Goal: Obtain resource: Obtain resource

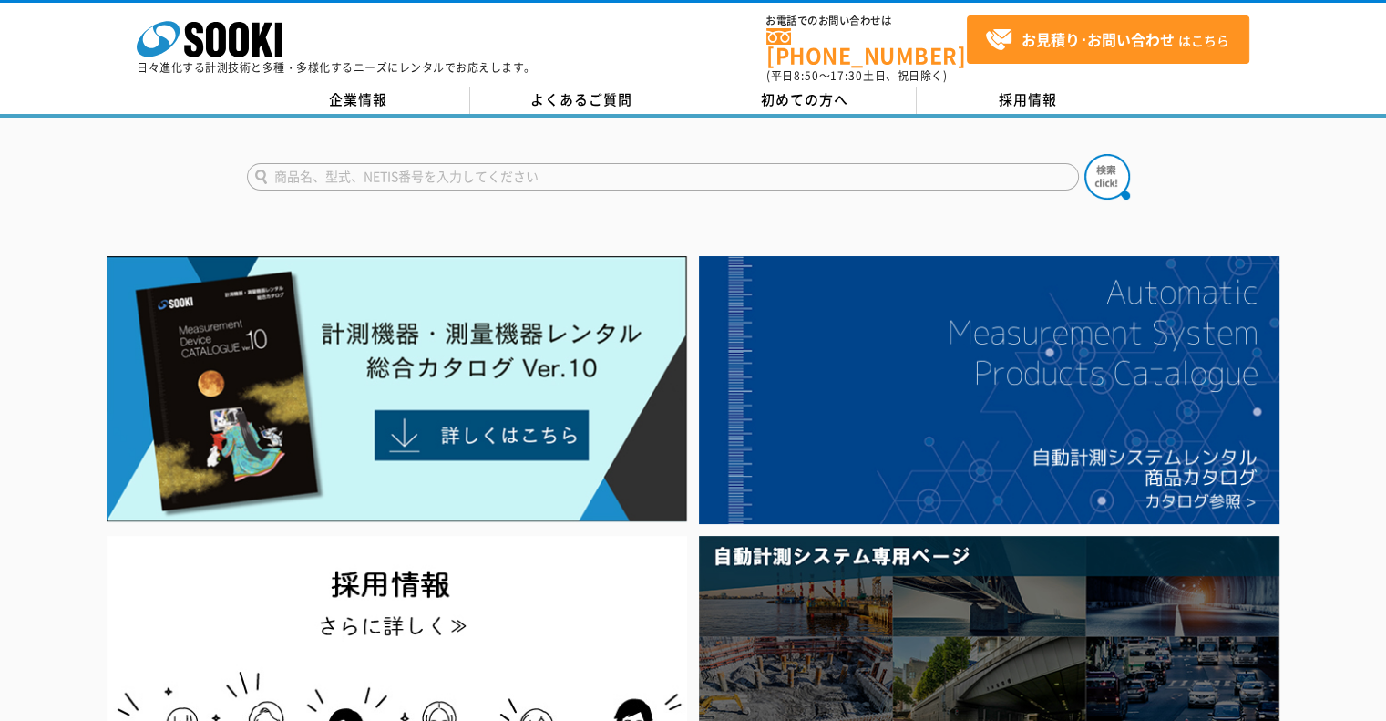
click at [513, 167] on input "text" at bounding box center [663, 176] width 832 height 27
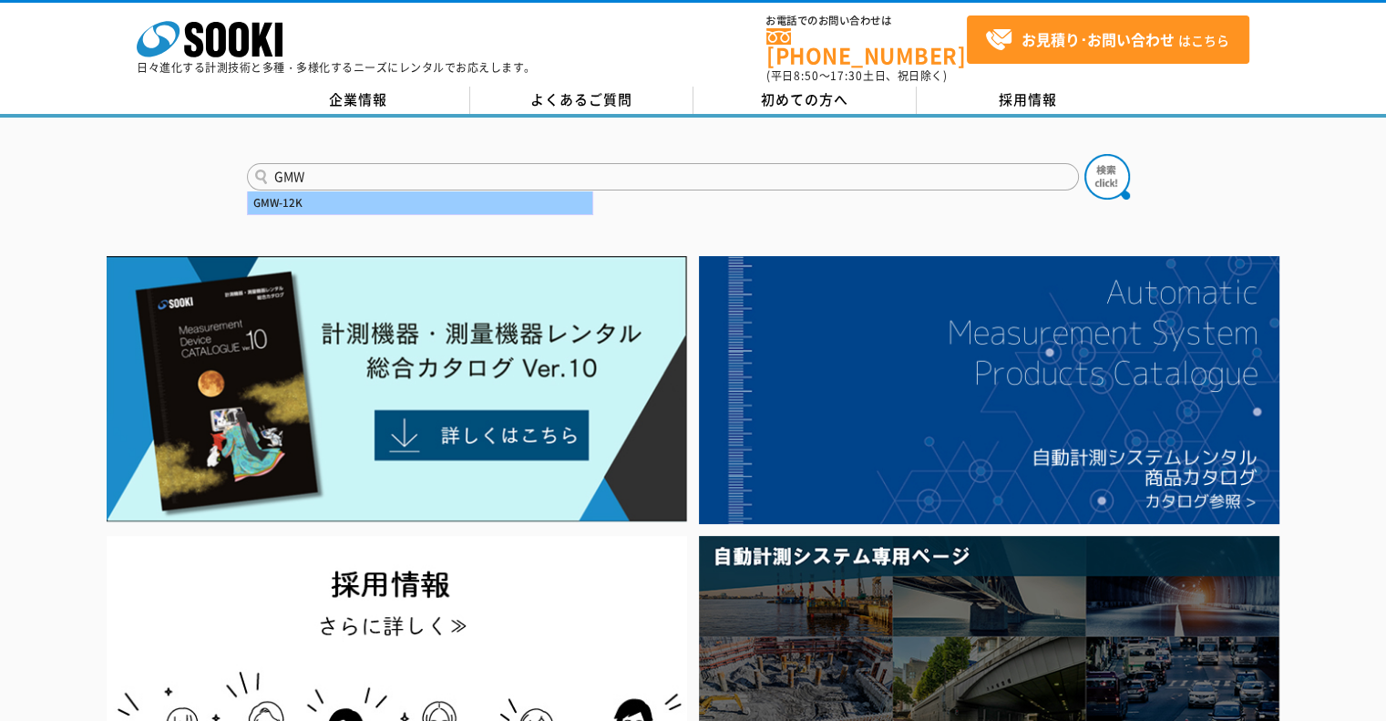
click at [335, 199] on div "GMW-12K" at bounding box center [420, 202] width 344 height 23
type input "GMW-12K"
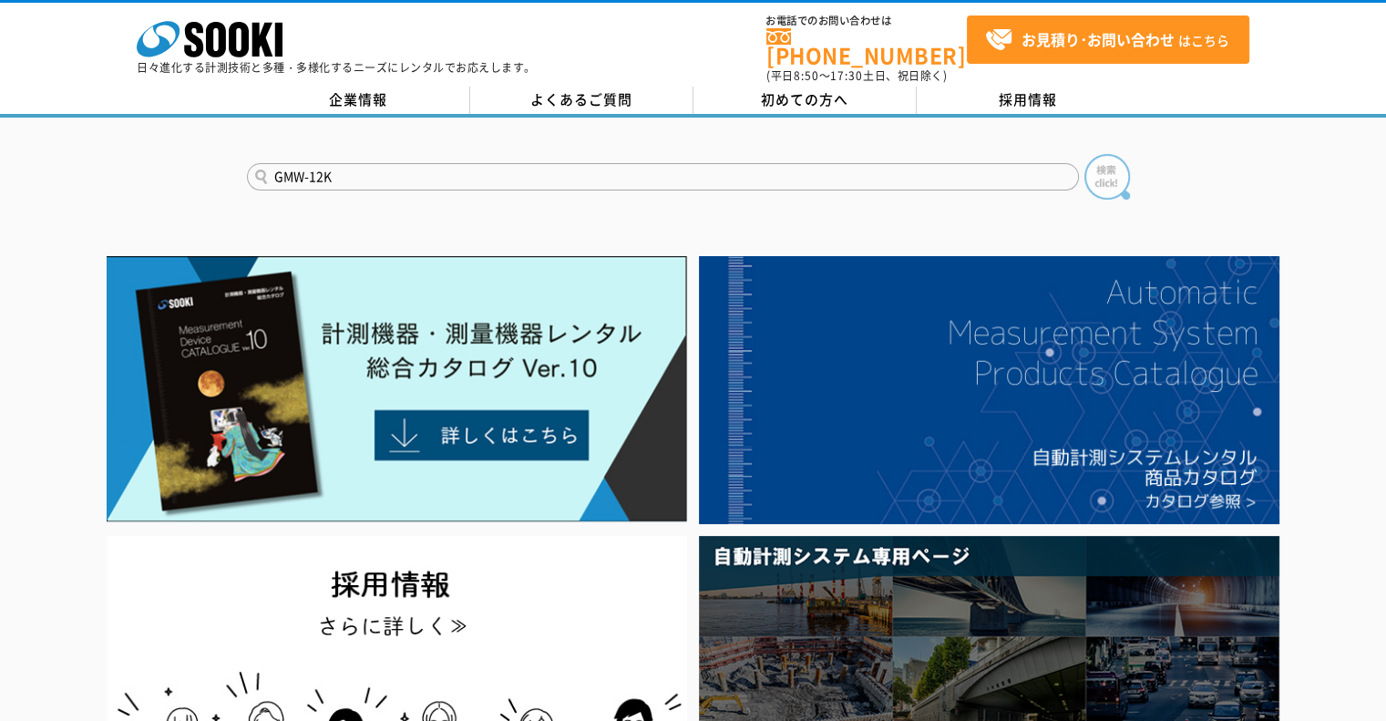
click at [1100, 167] on img at bounding box center [1107, 177] width 46 height 46
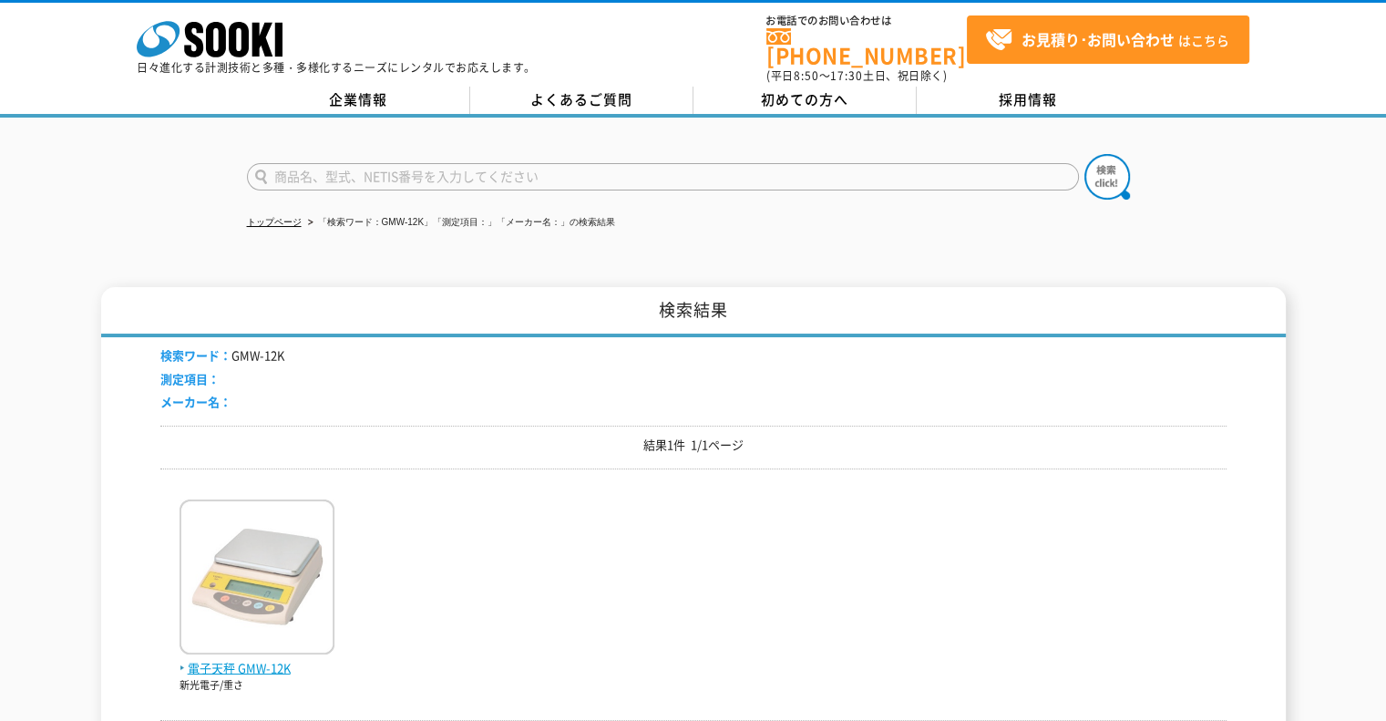
scroll to position [121, 0]
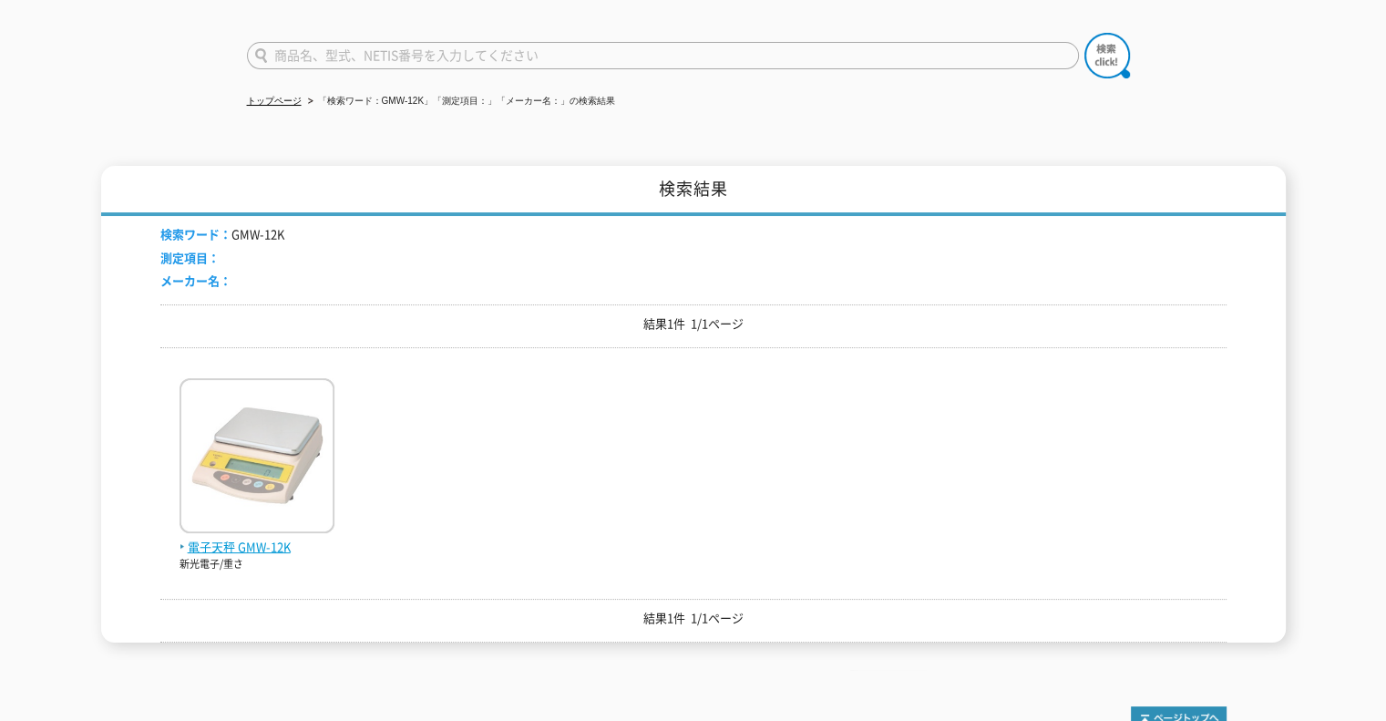
click at [266, 447] on img at bounding box center [256, 457] width 155 height 159
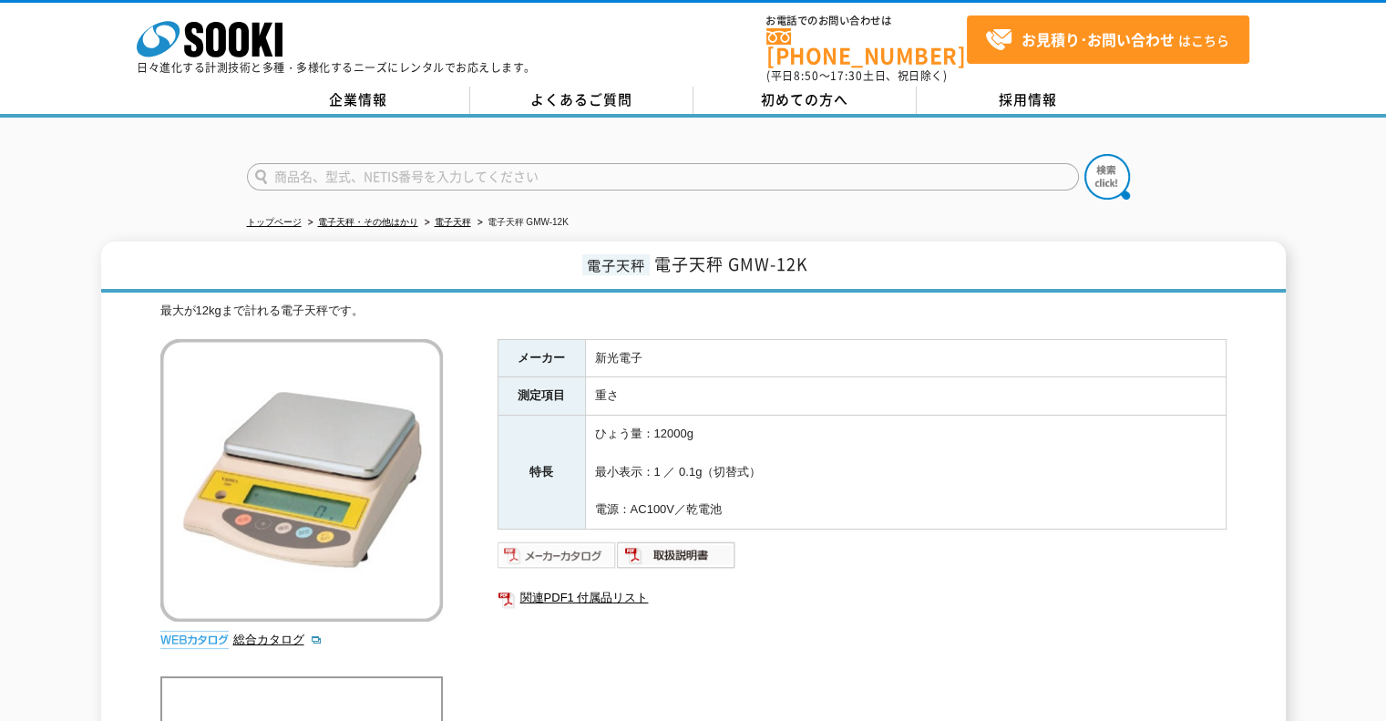
click at [574, 547] on img at bounding box center [556, 554] width 119 height 29
